Goal: Navigation & Orientation: Find specific page/section

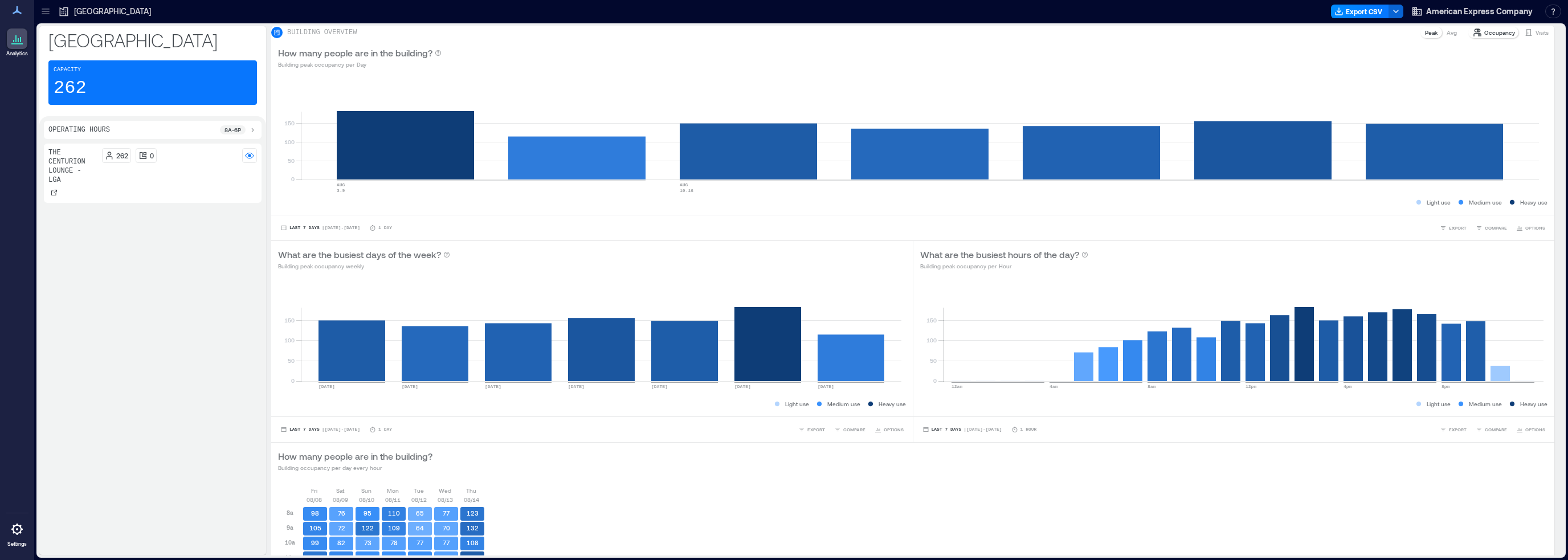
scroll to position [87, 0]
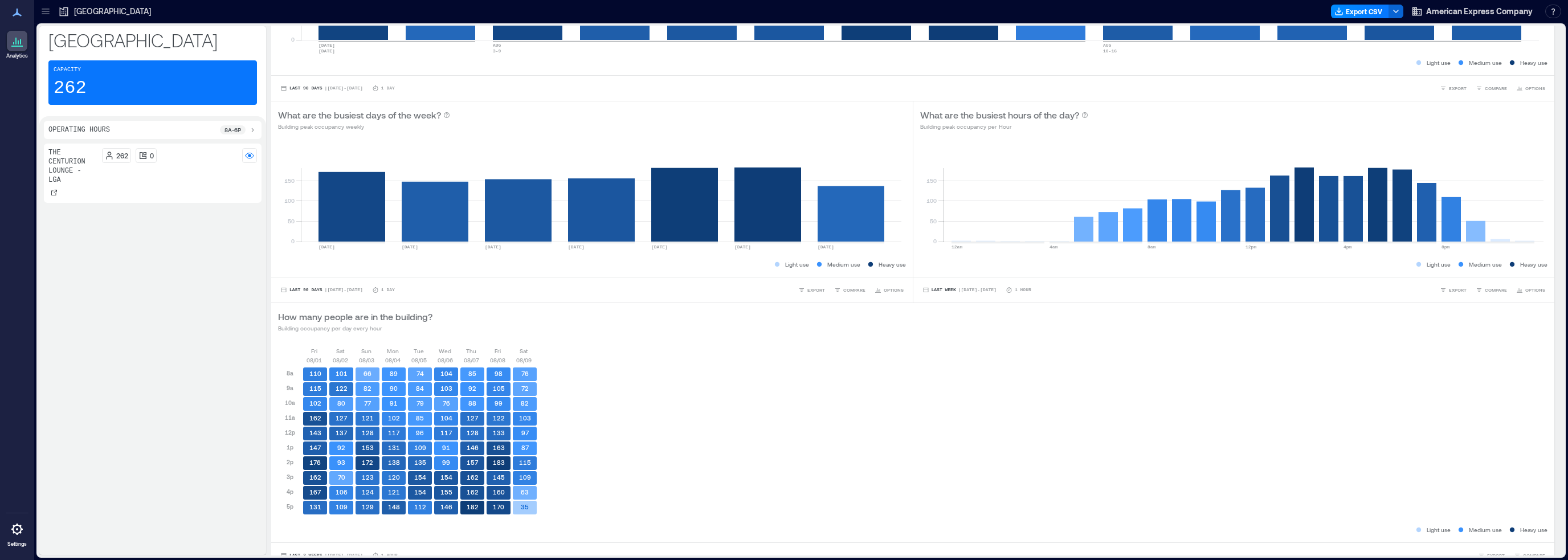
scroll to position [144, 0]
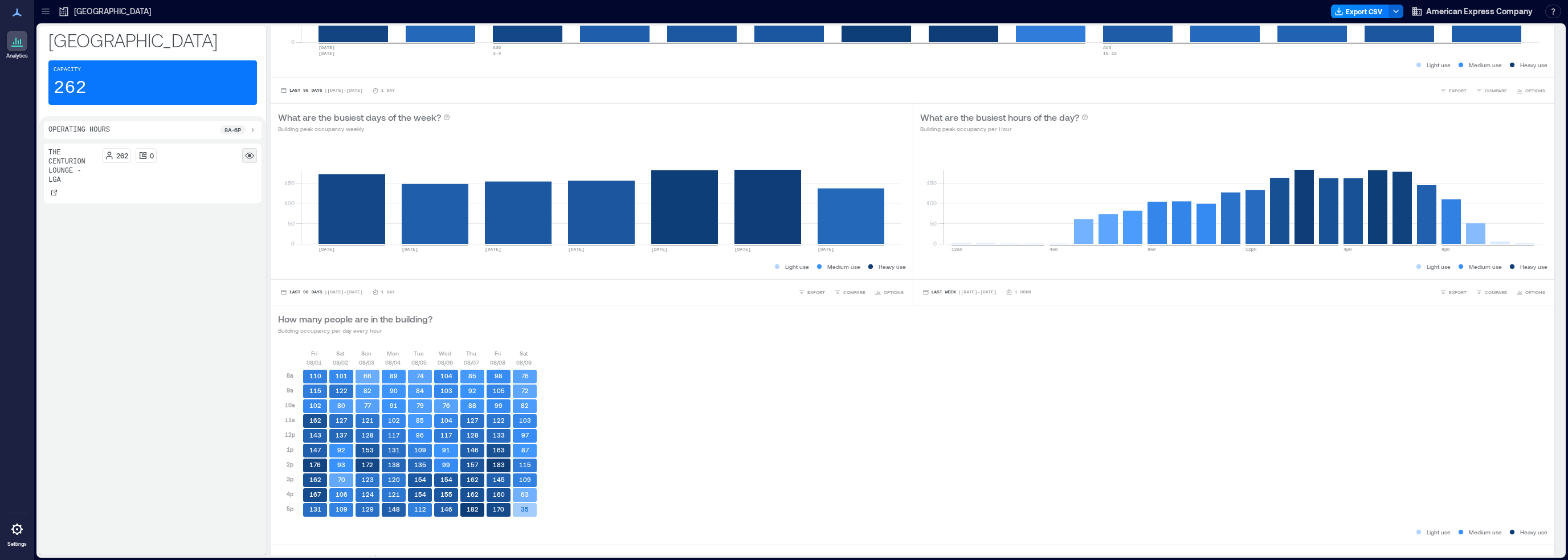
click at [249, 153] on rect at bounding box center [250, 156] width 9 height 9
click at [249, 153] on icon at bounding box center [250, 156] width 9 height 9
click at [249, 153] on rect at bounding box center [250, 156] width 9 height 9
click at [54, 190] on icon at bounding box center [54, 192] width 6 height 6
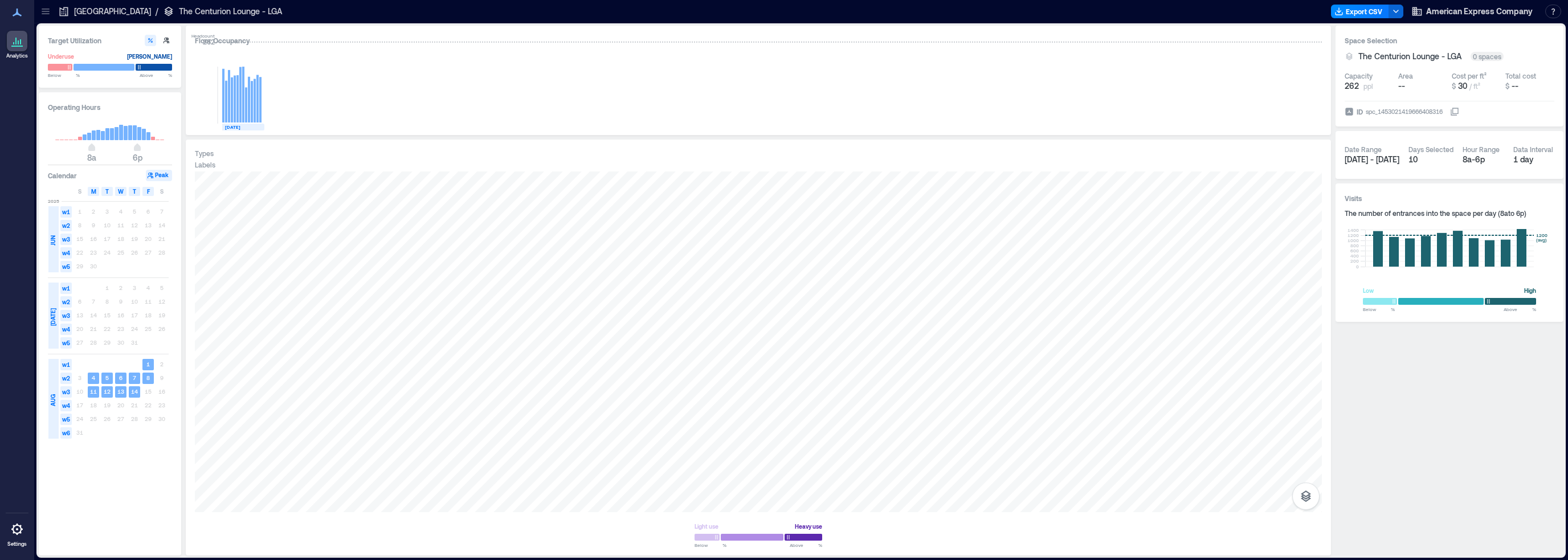
click at [1459, 109] on icon at bounding box center [1454, 111] width 9 height 9
click at [1459, 109] on icon at bounding box center [1454, 111] width 9 height 9
click at [1350, 111] on icon at bounding box center [1349, 111] width 7 height 7
click at [1450, 111] on button "ID spc_1453021419666408316" at bounding box center [1454, 111] width 9 height 9
click at [1307, 493] on icon "button" at bounding box center [1305, 496] width 14 height 14
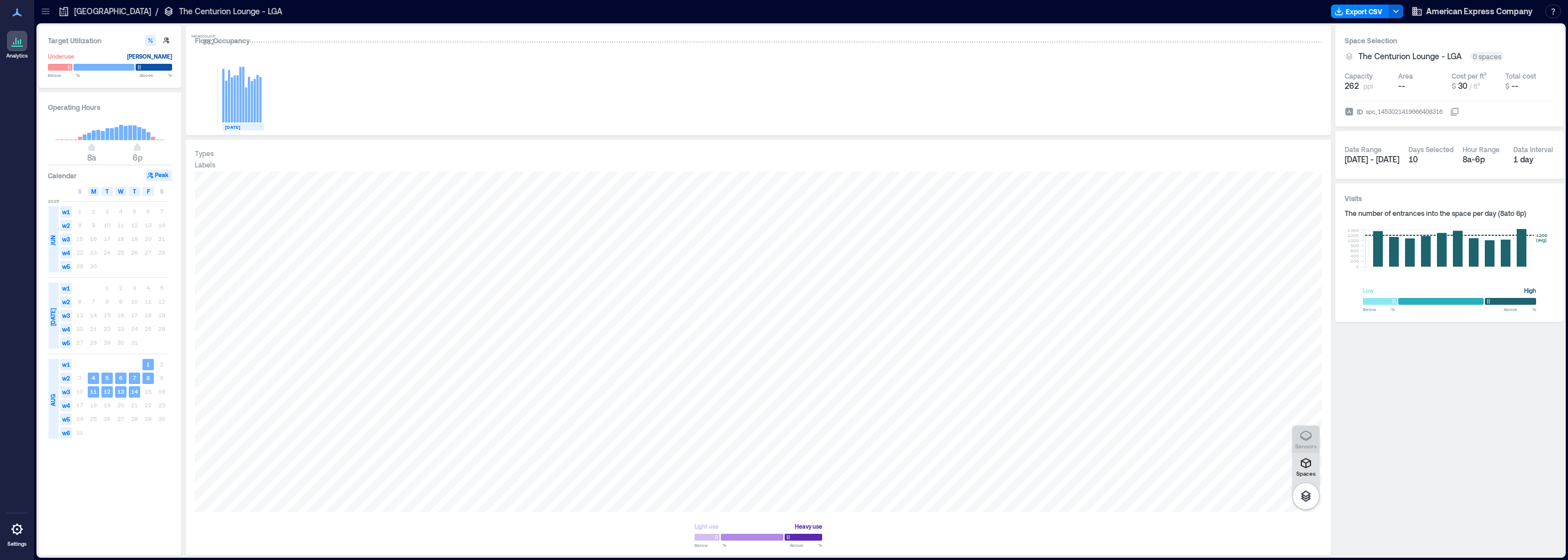
click at [1302, 432] on icon "button" at bounding box center [1306, 436] width 12 height 10
click at [12, 43] on icon at bounding box center [17, 41] width 14 height 14
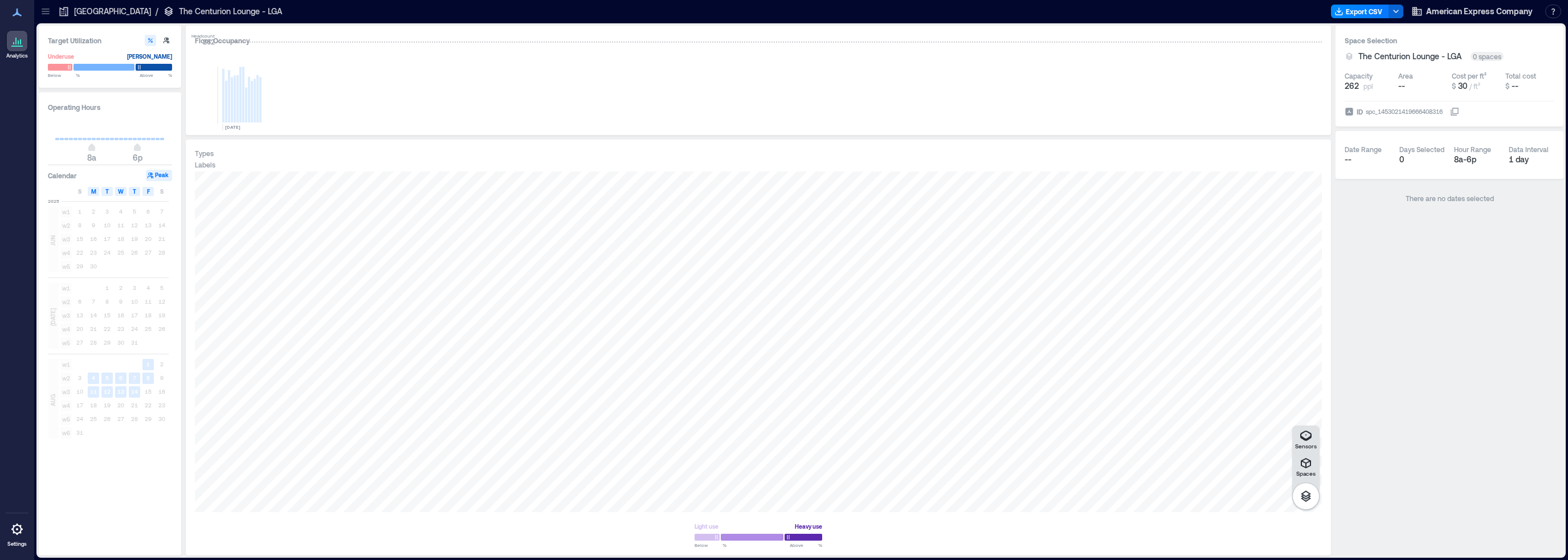
click at [45, 14] on icon at bounding box center [46, 12] width 12 height 12
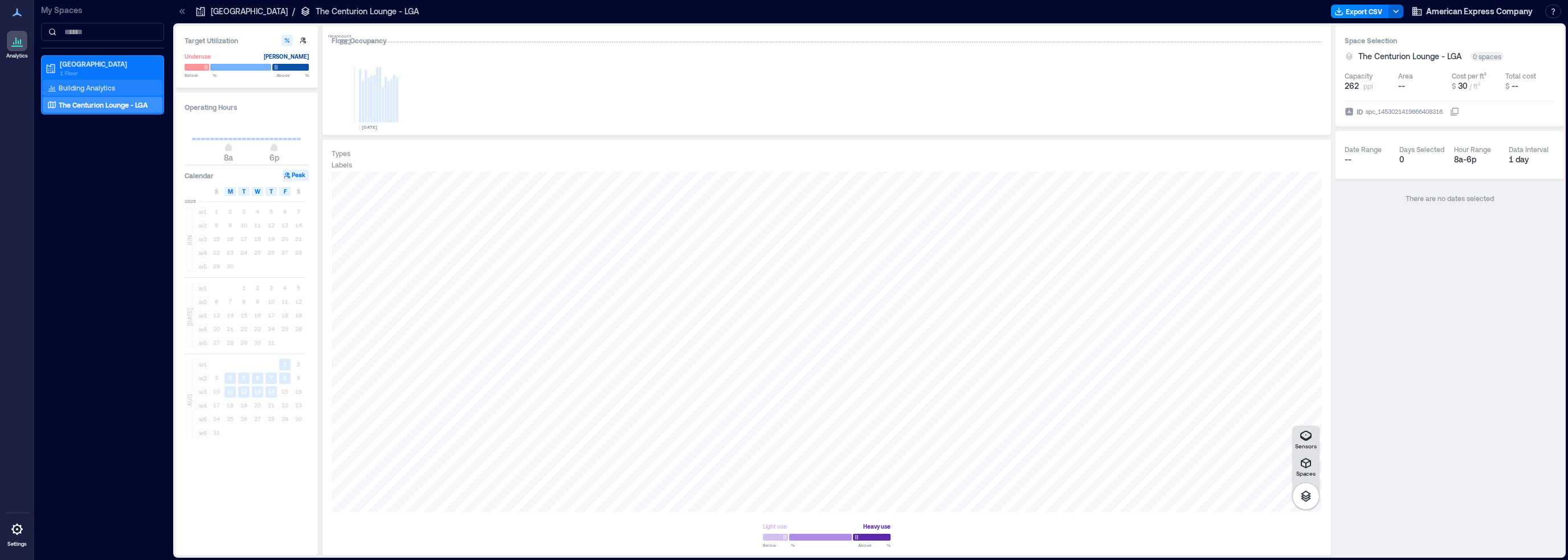
click at [93, 93] on div "Building Analytics" at bounding box center [102, 88] width 119 height 16
